Goal: Information Seeking & Learning: Learn about a topic

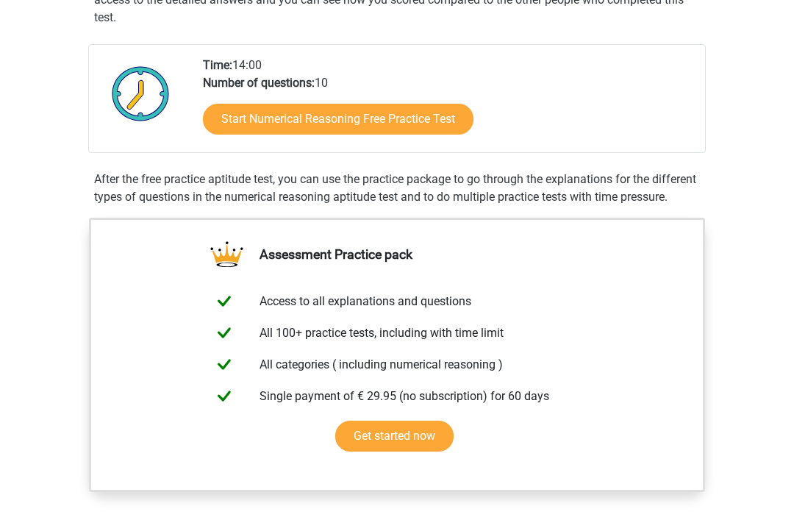
scroll to position [309, 0]
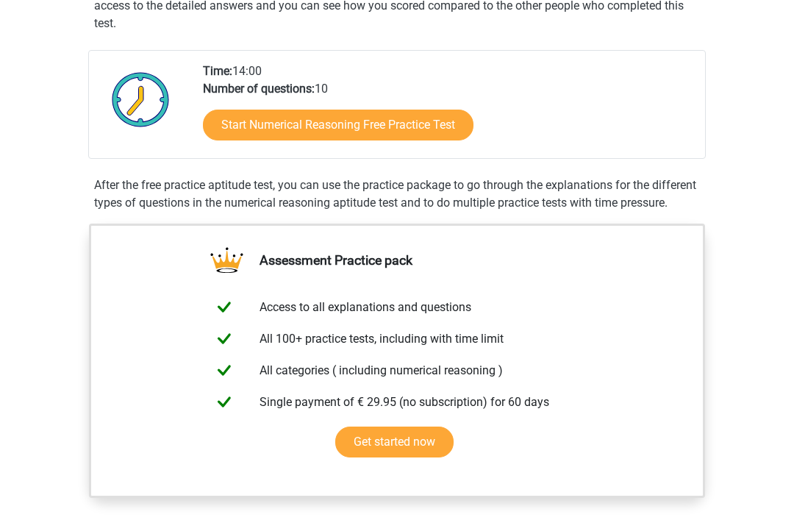
click at [435, 115] on link "Start Numerical Reasoning Free Practice Test" at bounding box center [338, 125] width 271 height 31
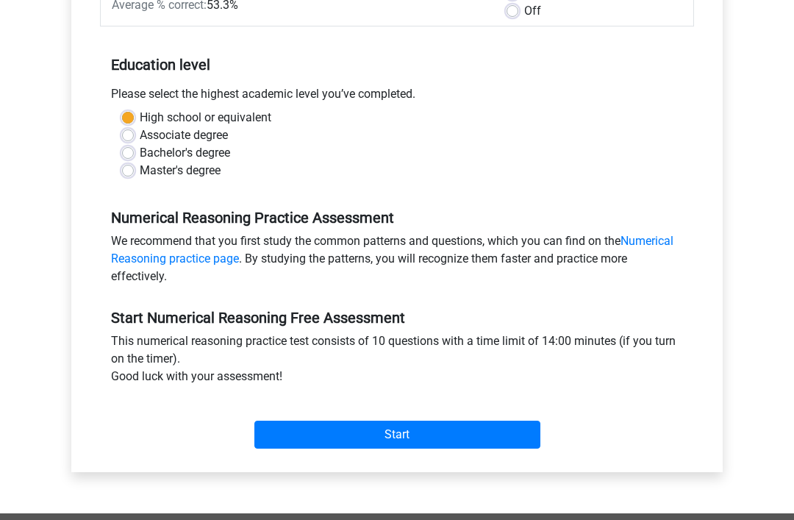
scroll to position [264, 0]
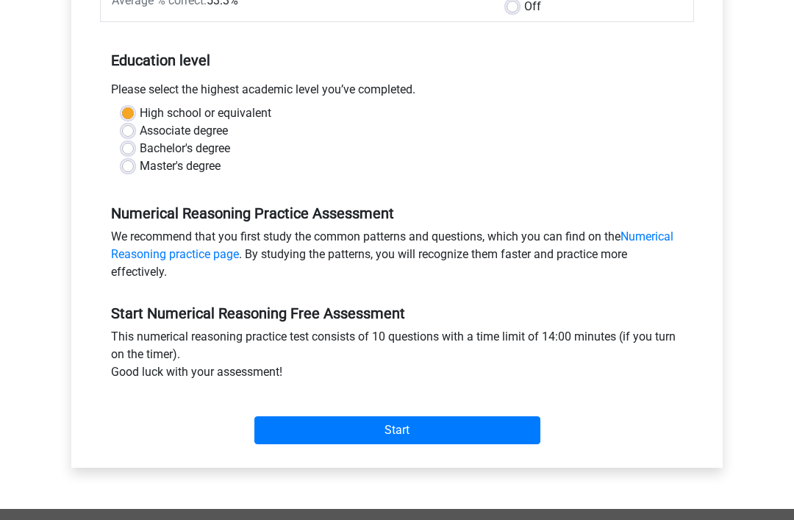
click at [491, 425] on input "Start" at bounding box center [397, 431] width 286 height 28
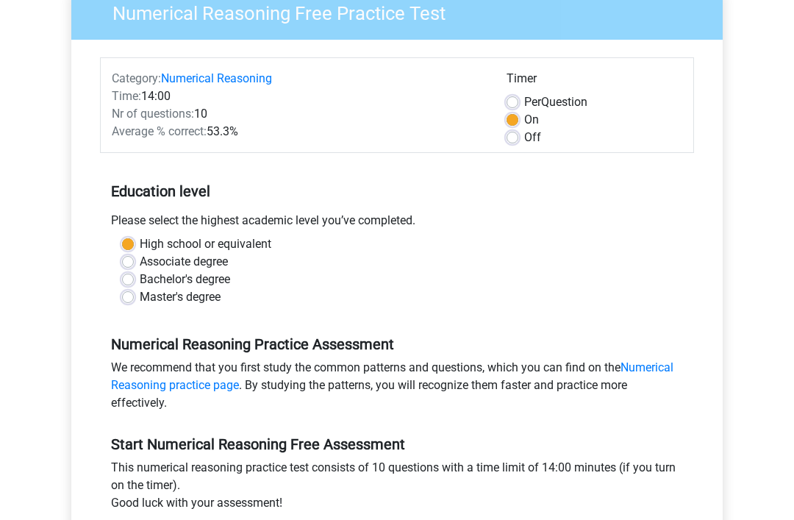
scroll to position [0, 0]
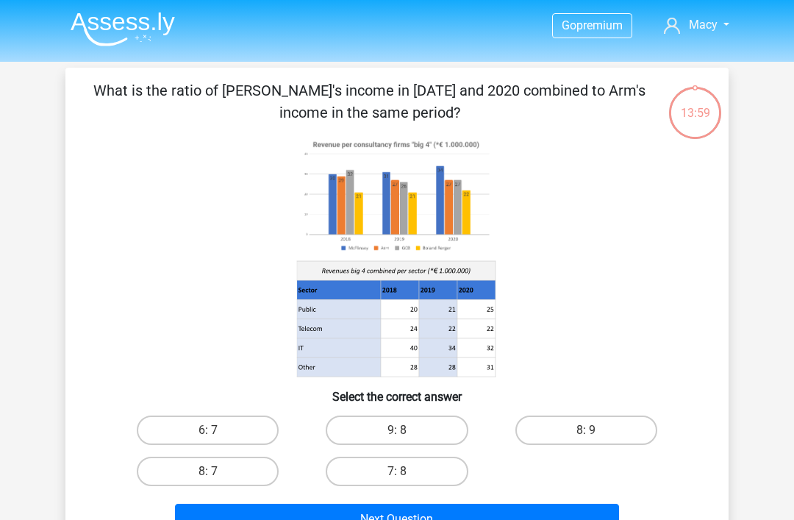
scroll to position [18, 0]
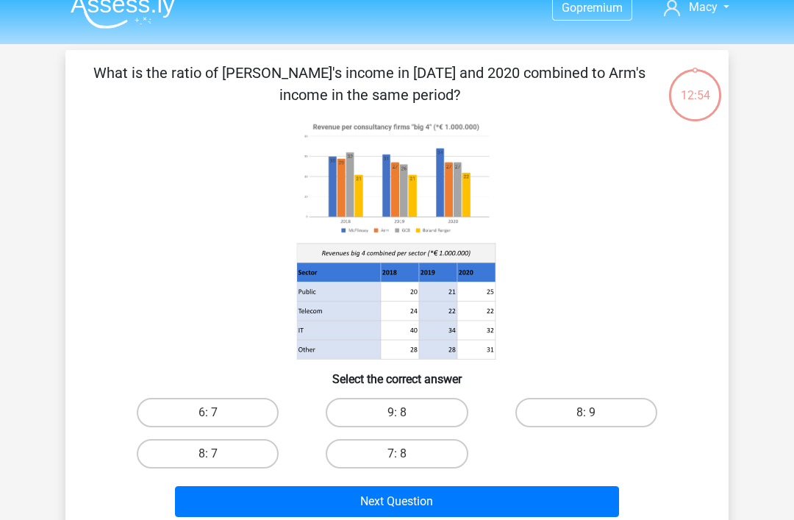
click at [424, 400] on label "9: 8" at bounding box center [397, 412] width 142 height 29
click at [407, 412] on input "9: 8" at bounding box center [402, 417] width 10 height 10
radio input "true"
click at [424, 399] on label "9: 8" at bounding box center [397, 412] width 142 height 29
click at [407, 412] on input "9: 8" at bounding box center [402, 417] width 10 height 10
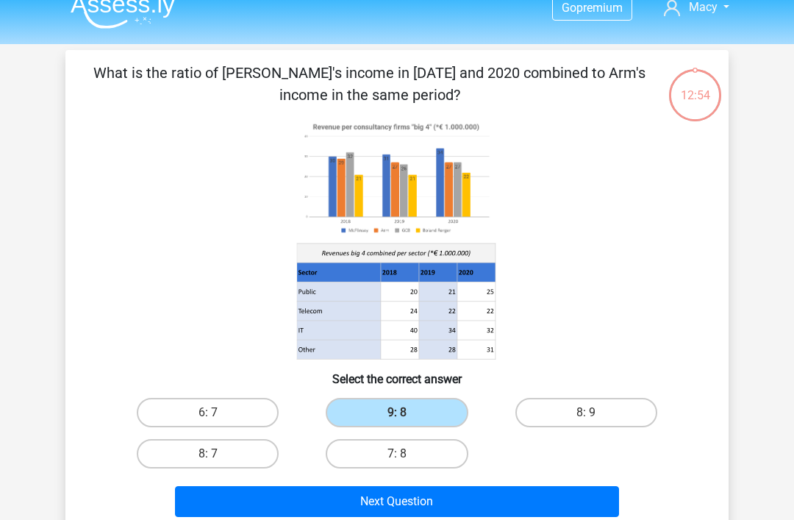
click at [390, 491] on button "Next Question" at bounding box center [397, 501] width 445 height 31
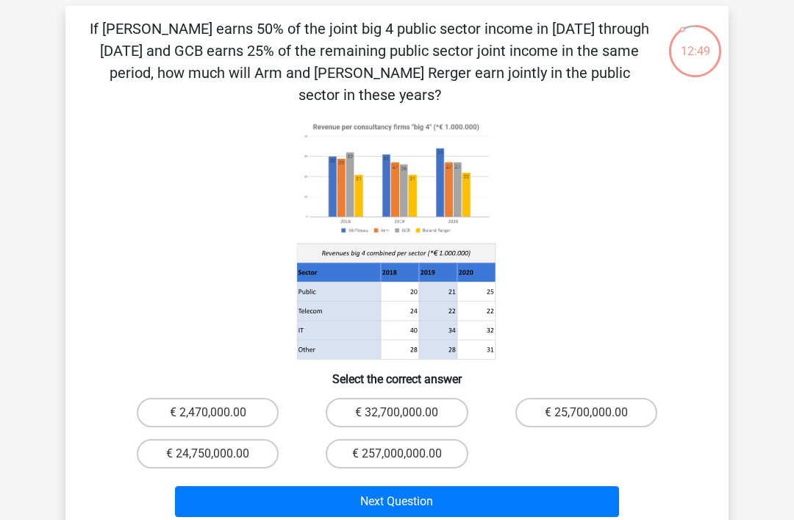
scroll to position [60, 0]
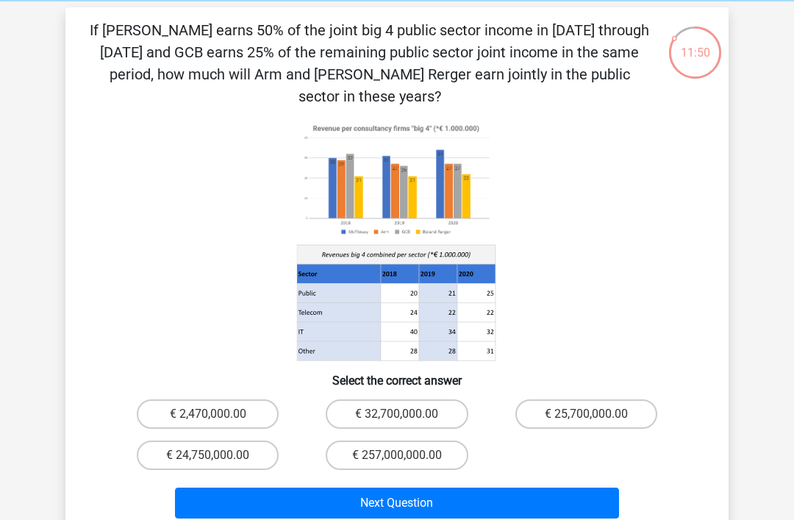
click at [432, 399] on label "€ 32,700,000.00" at bounding box center [397, 413] width 142 height 29
click at [407, 414] on input "€ 32,700,000.00" at bounding box center [402, 419] width 10 height 10
radio input "true"
click at [359, 487] on button "Next Question" at bounding box center [397, 502] width 445 height 31
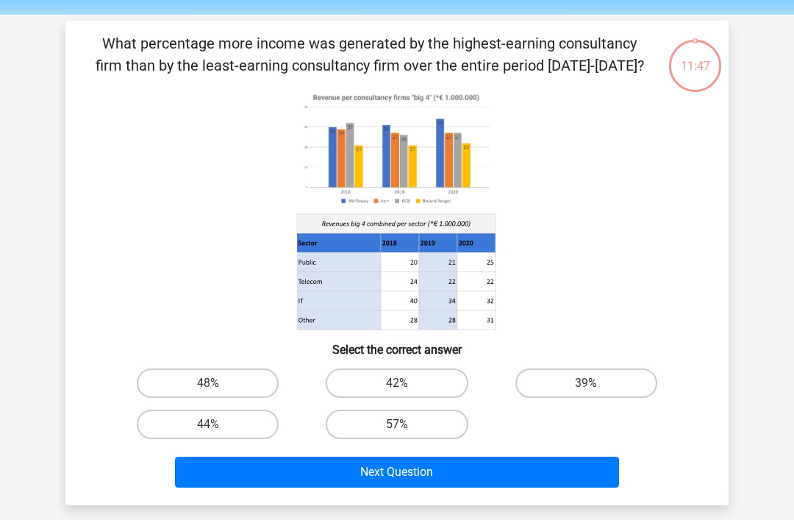
scroll to position [46, 0]
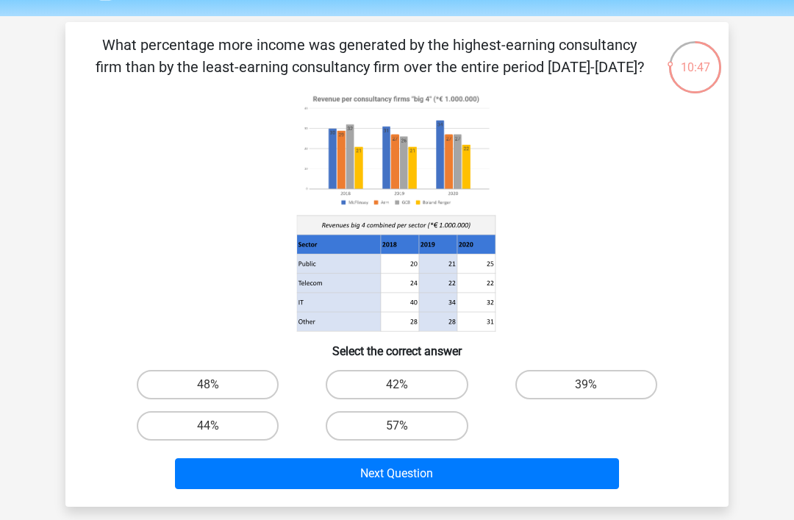
click at [432, 364] on div "42%" at bounding box center [396, 384] width 189 height 41
click at [425, 378] on label "42%" at bounding box center [397, 384] width 142 height 29
click at [407, 384] on input "42%" at bounding box center [402, 389] width 10 height 10
radio input "true"
click at [383, 462] on button "Next Question" at bounding box center [397, 473] width 445 height 31
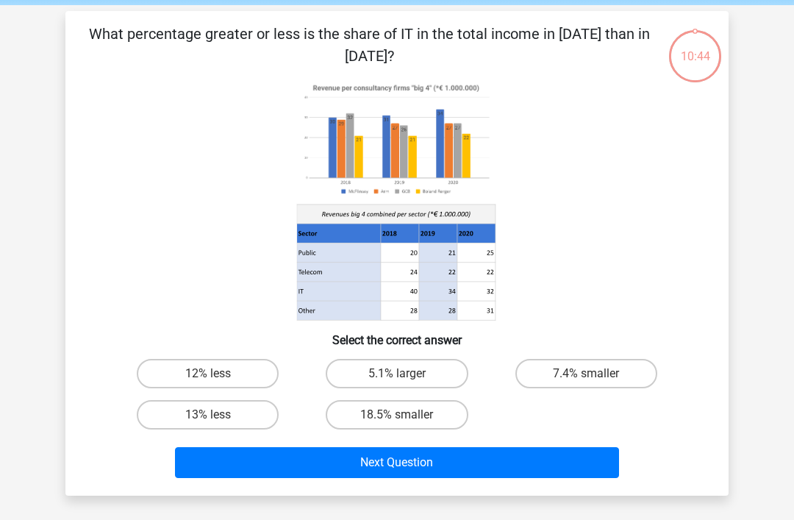
scroll to position [68, 0]
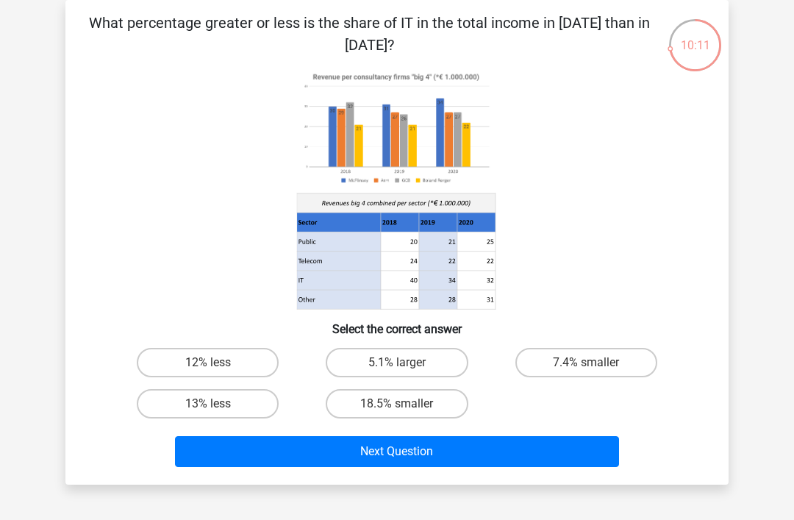
click at [577, 351] on label "7.4% smaller" at bounding box center [586, 362] width 142 height 29
click at [586, 362] on input "7.4% smaller" at bounding box center [591, 367] width 10 height 10
radio input "true"
click at [480, 451] on button "Next Question" at bounding box center [397, 451] width 445 height 31
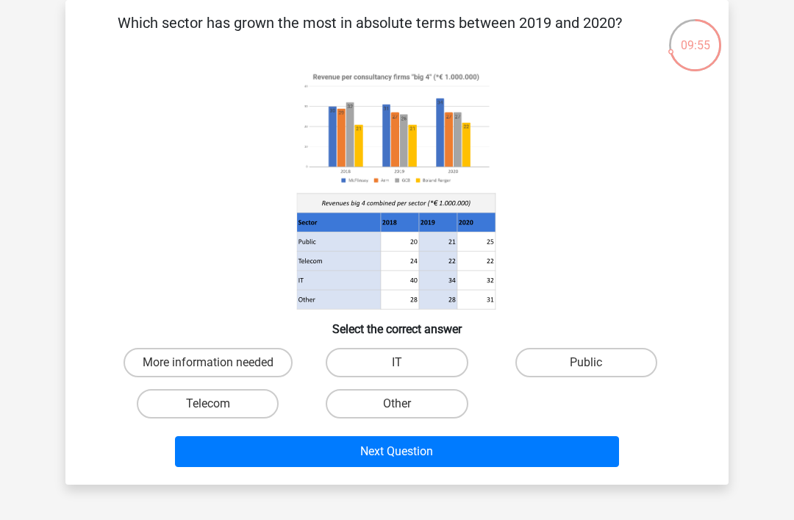
click at [604, 367] on label "Public" at bounding box center [586, 362] width 142 height 29
click at [595, 367] on input "Public" at bounding box center [591, 367] width 10 height 10
radio input "true"
click at [490, 451] on button "Next Question" at bounding box center [397, 451] width 445 height 31
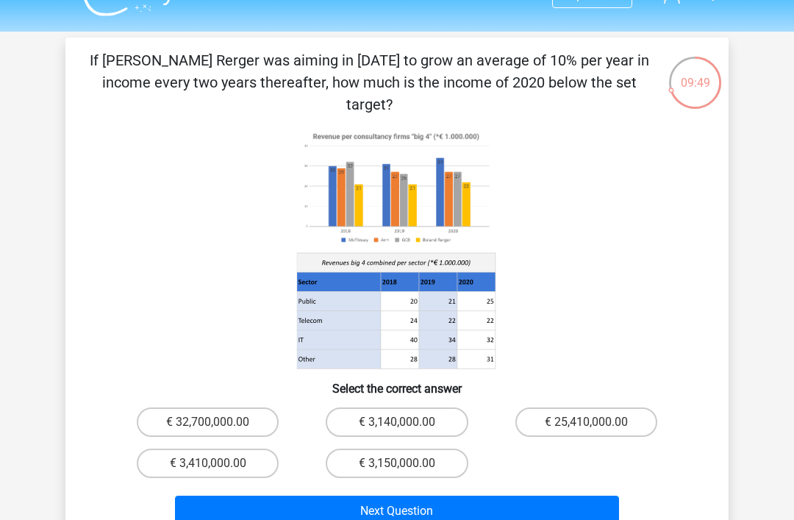
scroll to position [0, 0]
